Goal: Contribute content

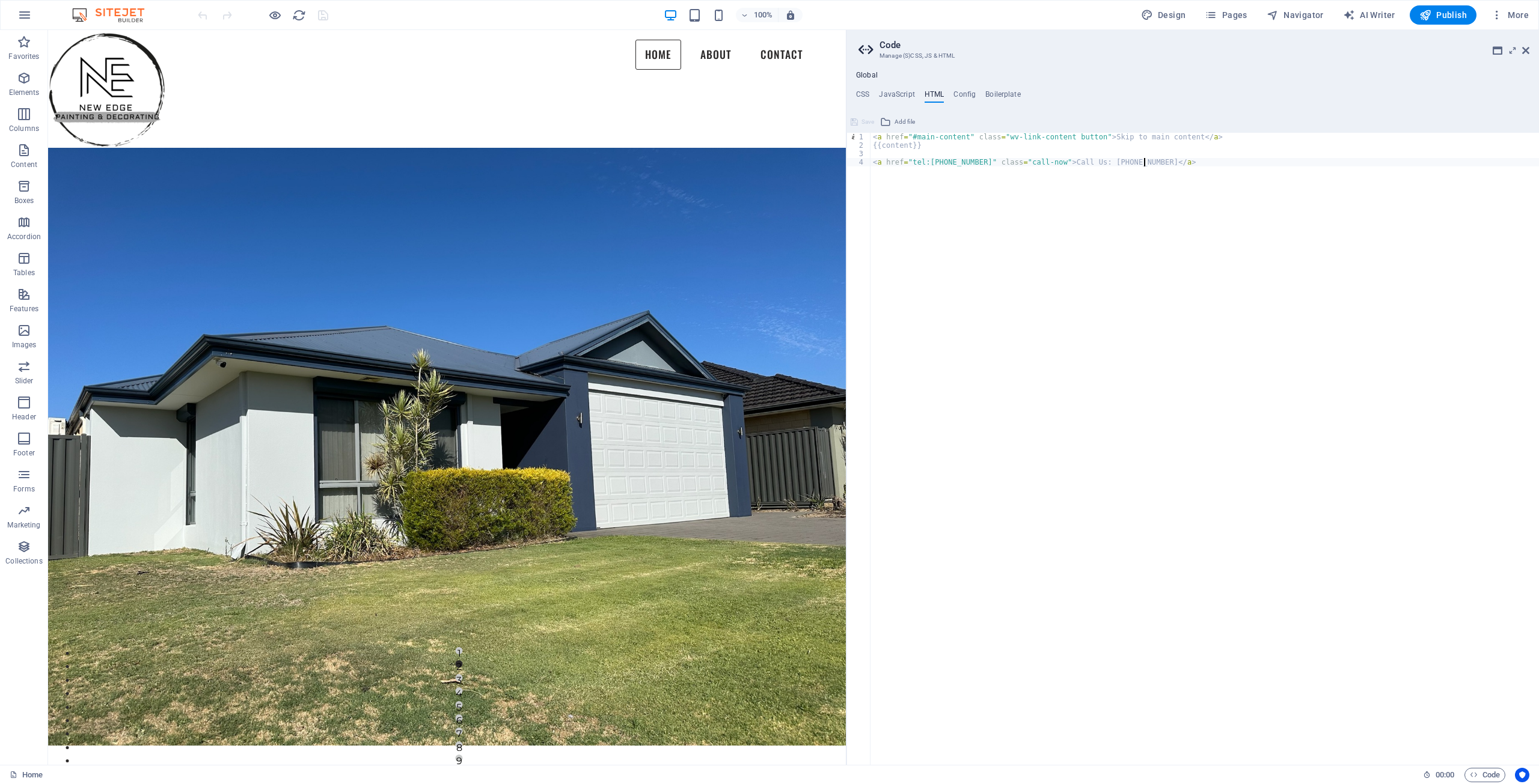
click at [994, 201] on div "< a href = "#main-content" class = "wv-link-content button" > Skip to main cont…" at bounding box center [1204, 457] width 668 height 649
type textarea "<a href="tel:[PHONE_NUMBER]" class="call-now">Call Us: [PHONE_NUMBER]</a>"
click at [1527, 53] on icon at bounding box center [1526, 50] width 7 height 9
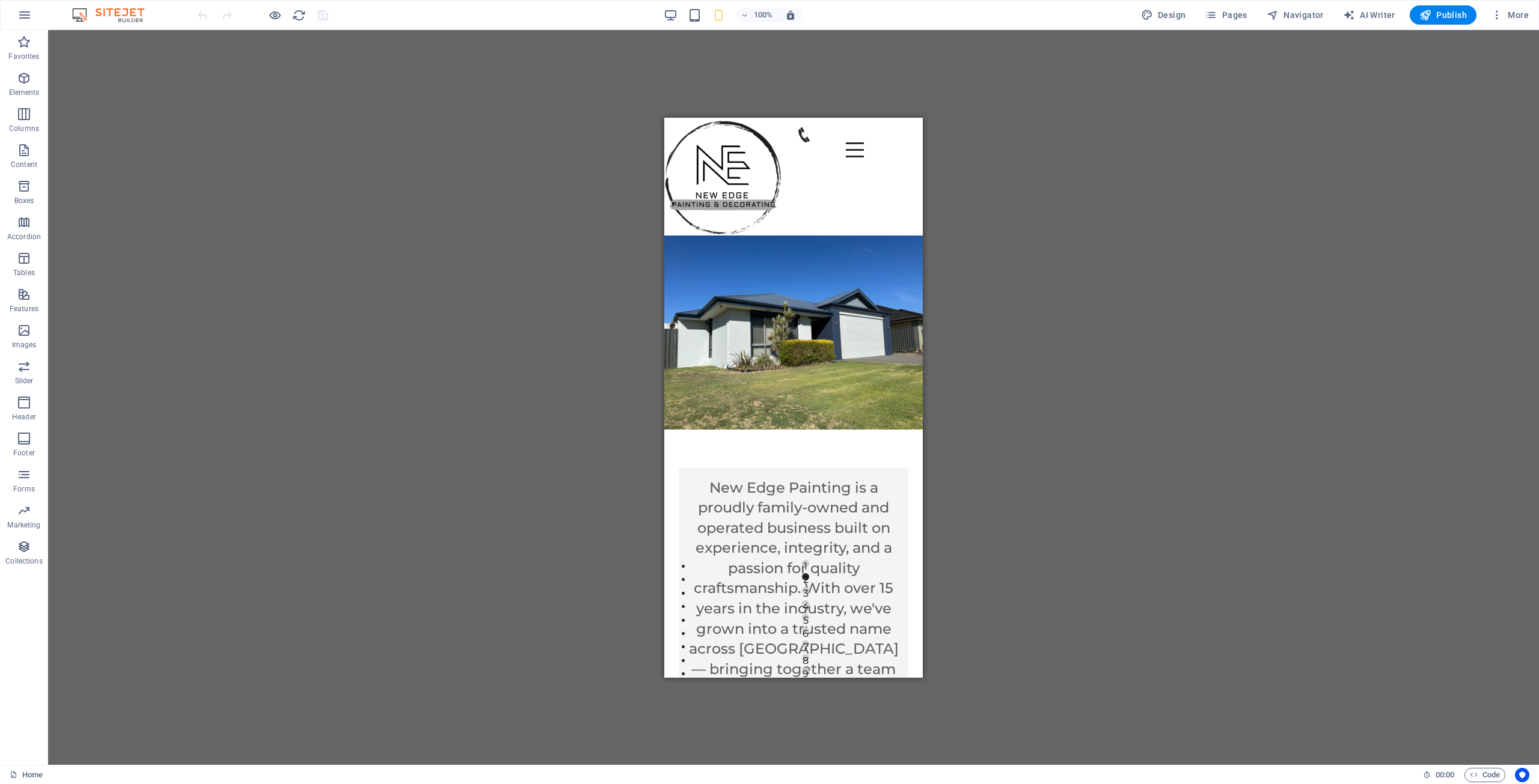
click at [954, 89] on div "Drag here to replace the existing content. Press “Ctrl” if you want to create a…" at bounding box center [793, 397] width 1491 height 735
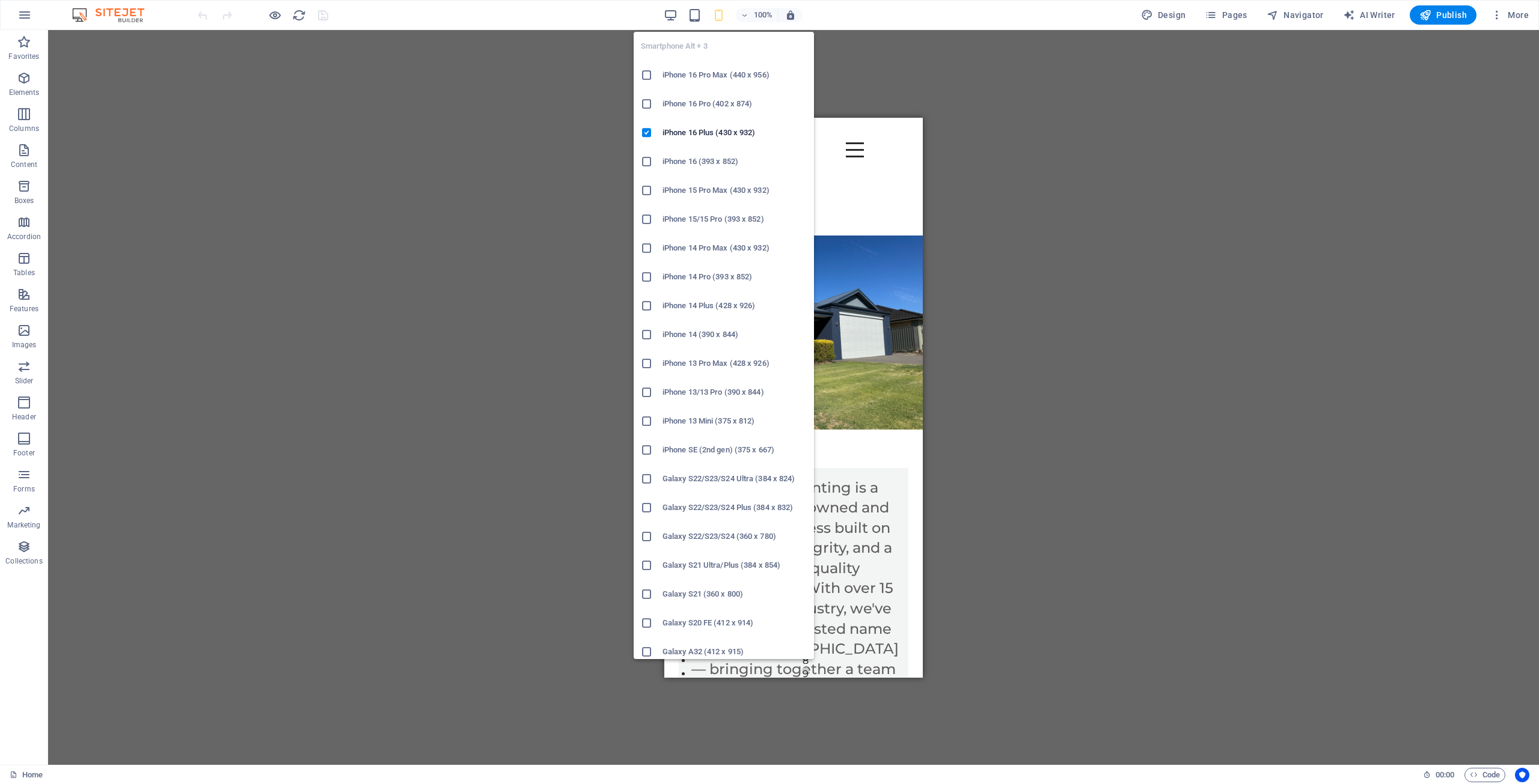
scroll to position [240, 0]
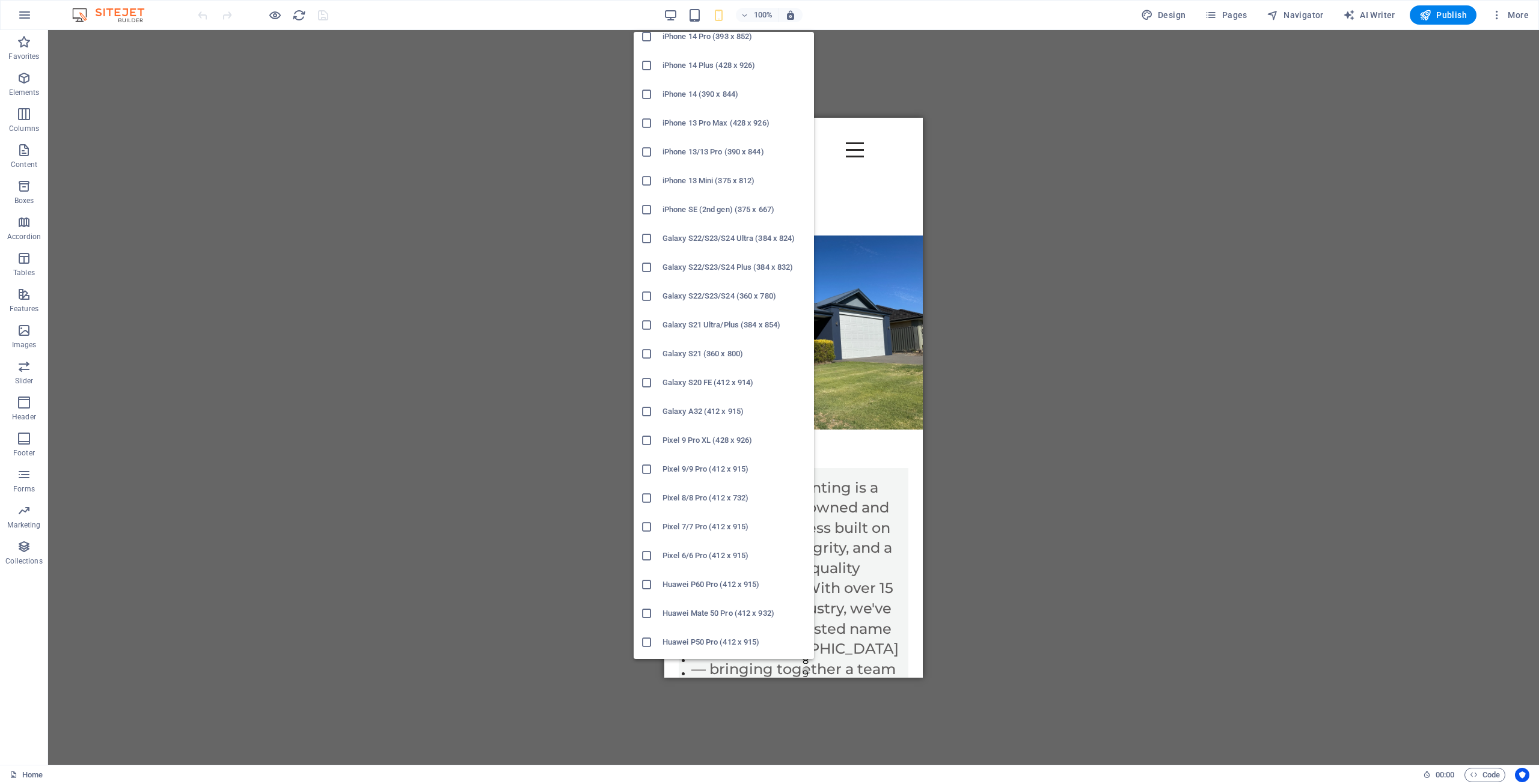
click at [646, 357] on icon at bounding box center [647, 354] width 12 height 12
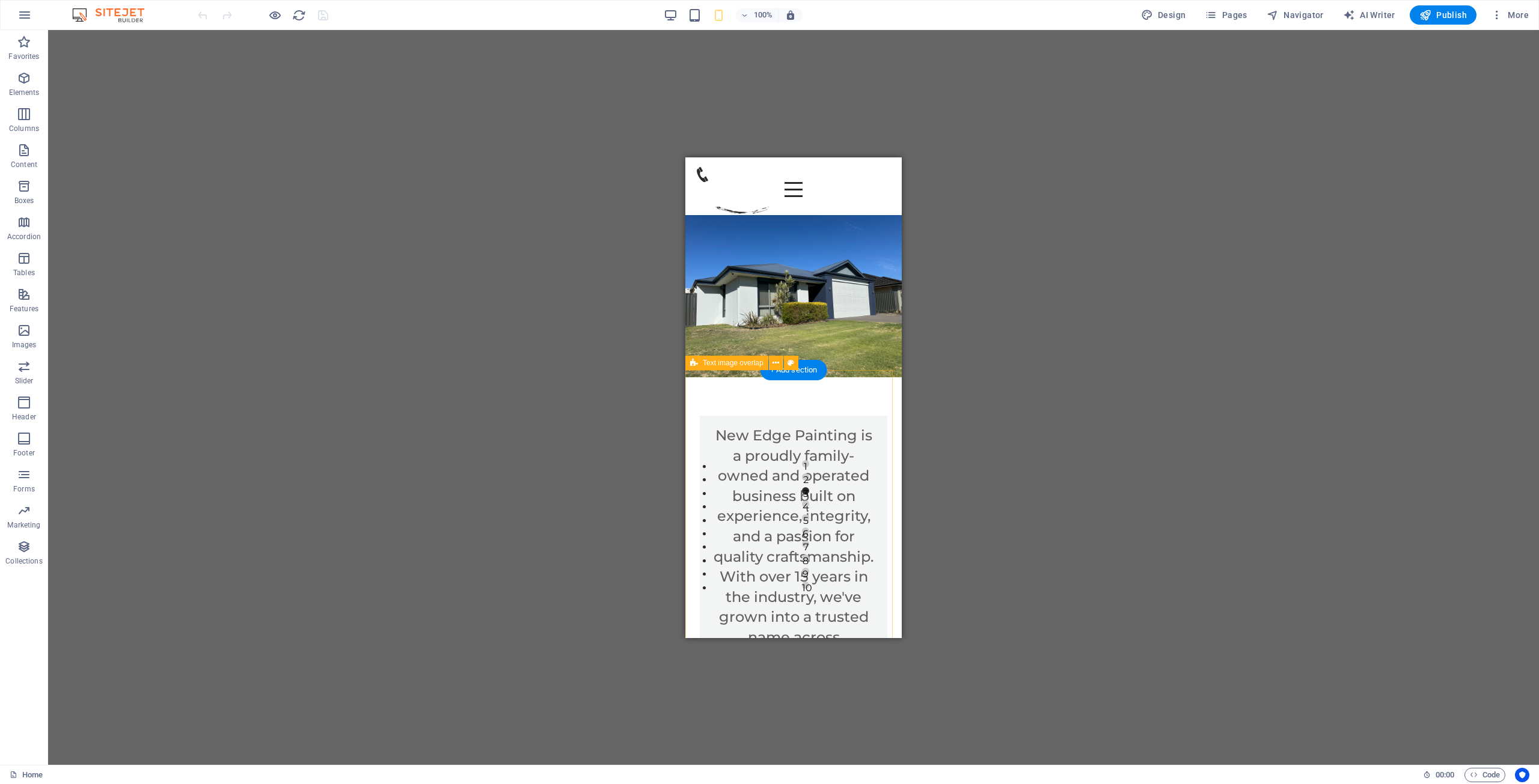
scroll to position [0, 0]
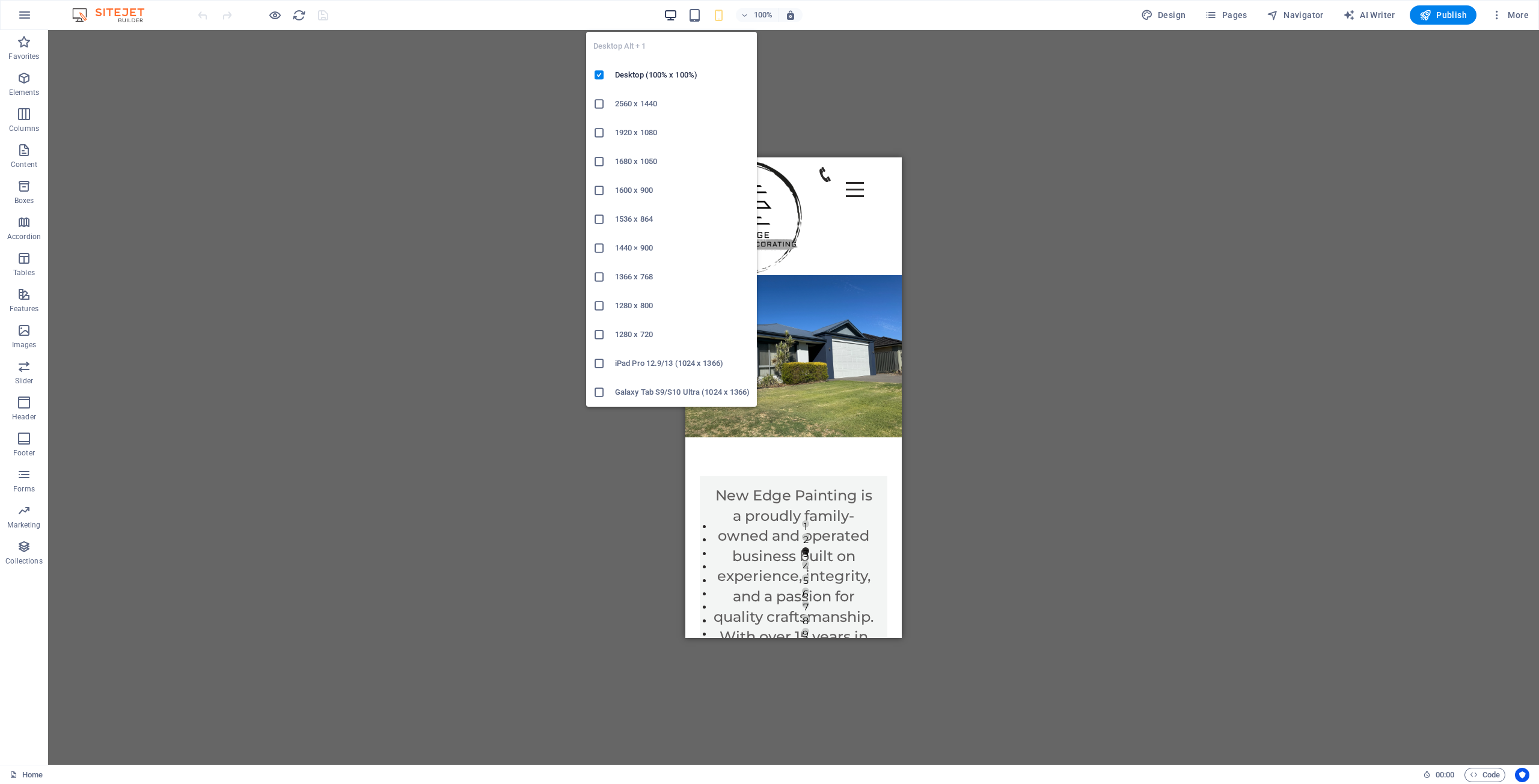
click at [677, 16] on icon "button" at bounding box center [670, 15] width 14 height 14
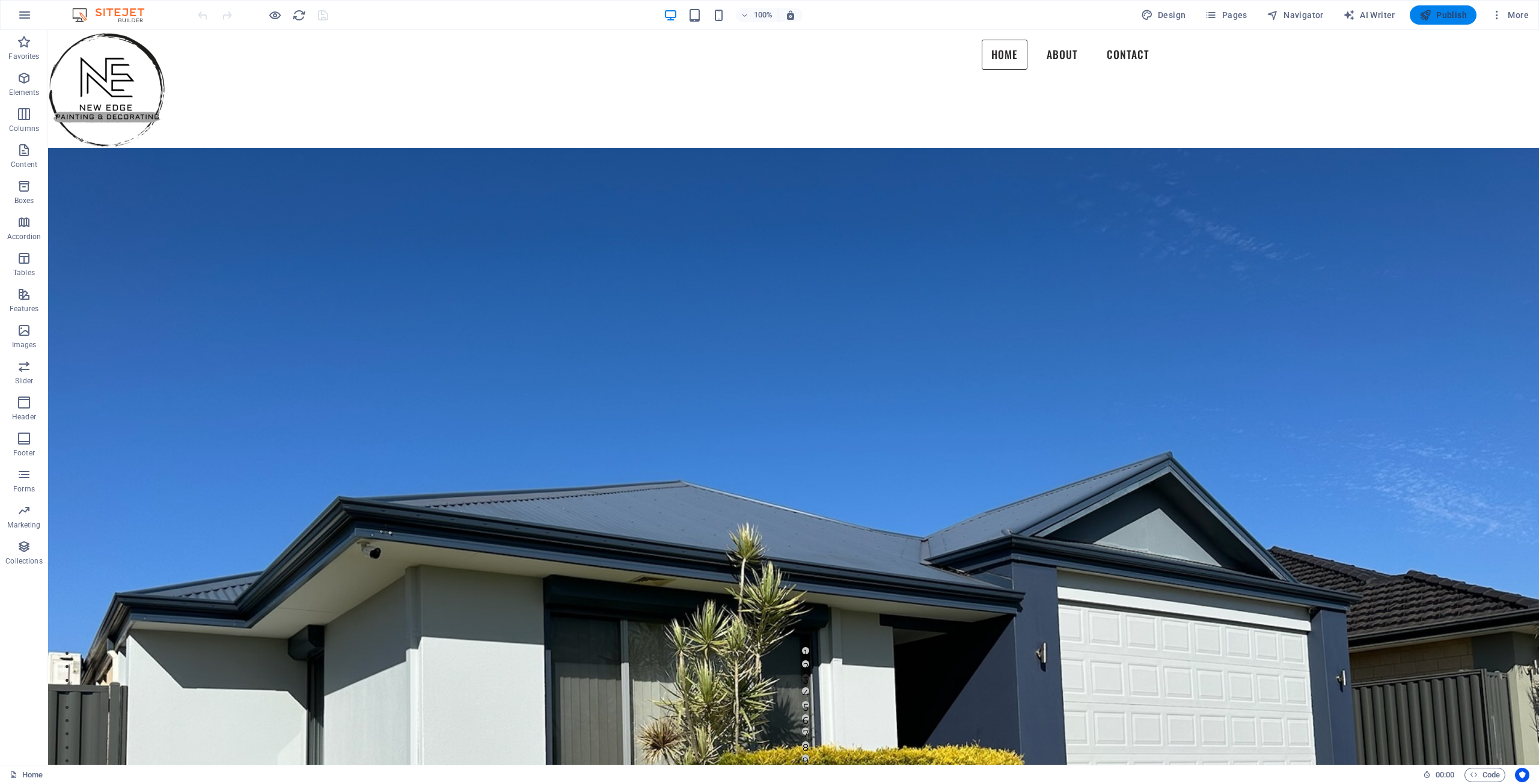
click at [1448, 12] on span "Publish" at bounding box center [1443, 14] width 47 height 12
